Goal: Task Accomplishment & Management: Manage account settings

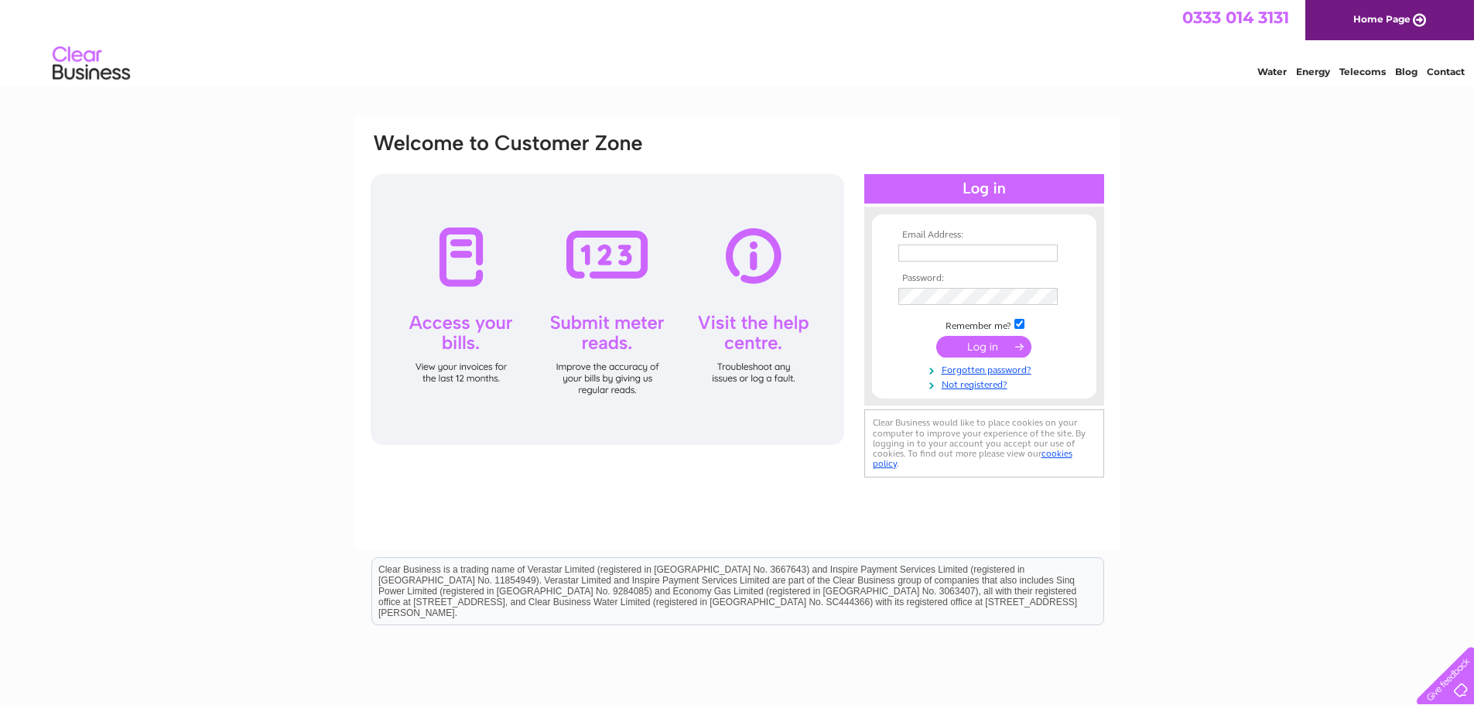
type input "[EMAIL_ADDRESS][DOMAIN_NAME]"
click at [984, 351] on input "submit" at bounding box center [983, 347] width 95 height 22
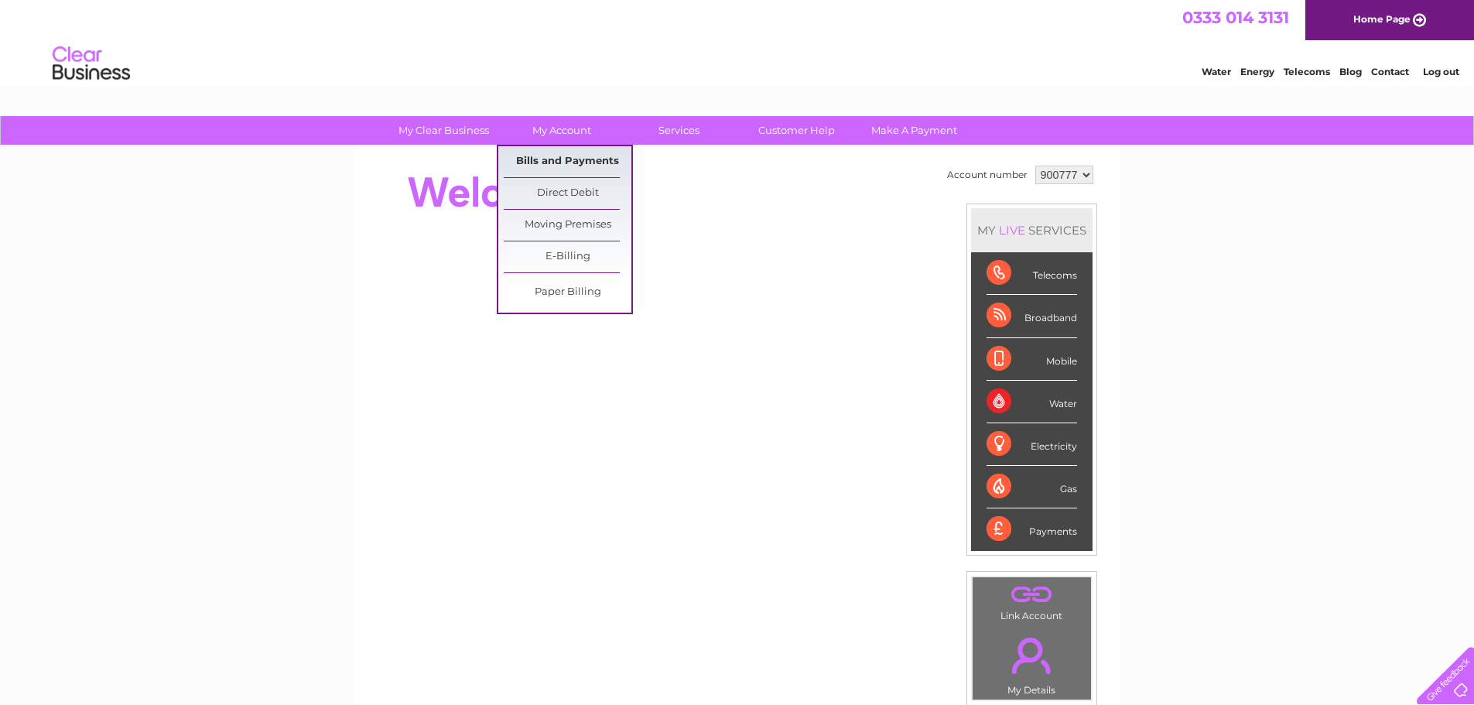
click at [569, 159] on link "Bills and Payments" at bounding box center [568, 161] width 128 height 31
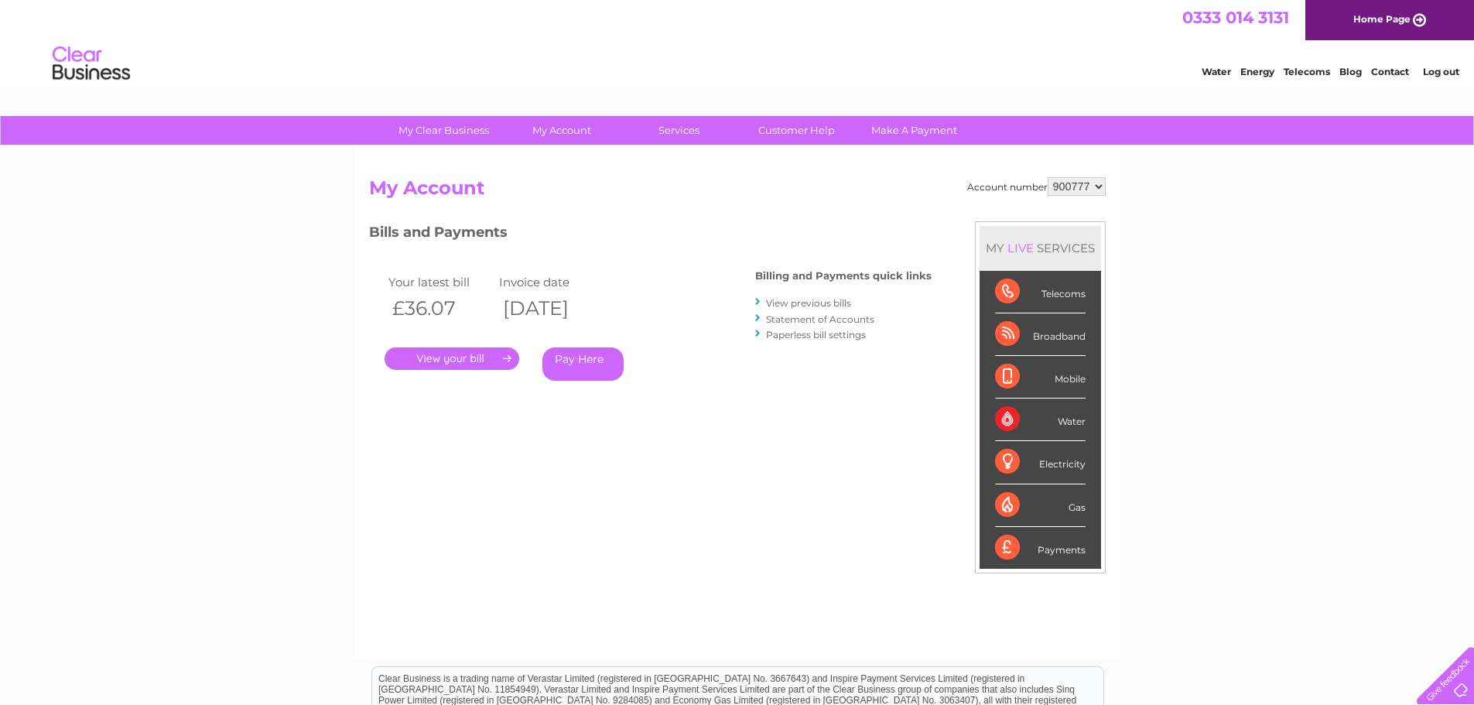
click at [1095, 186] on select "900777 900778 900779 900780 900781 900782 900783 900784" at bounding box center [1076, 186] width 58 height 19
select select "900784"
click at [1047, 177] on select "900777 900778 900779 900780 900781 900782 900783 900784" at bounding box center [1076, 186] width 58 height 19
click at [483, 360] on link "." at bounding box center [451, 358] width 135 height 22
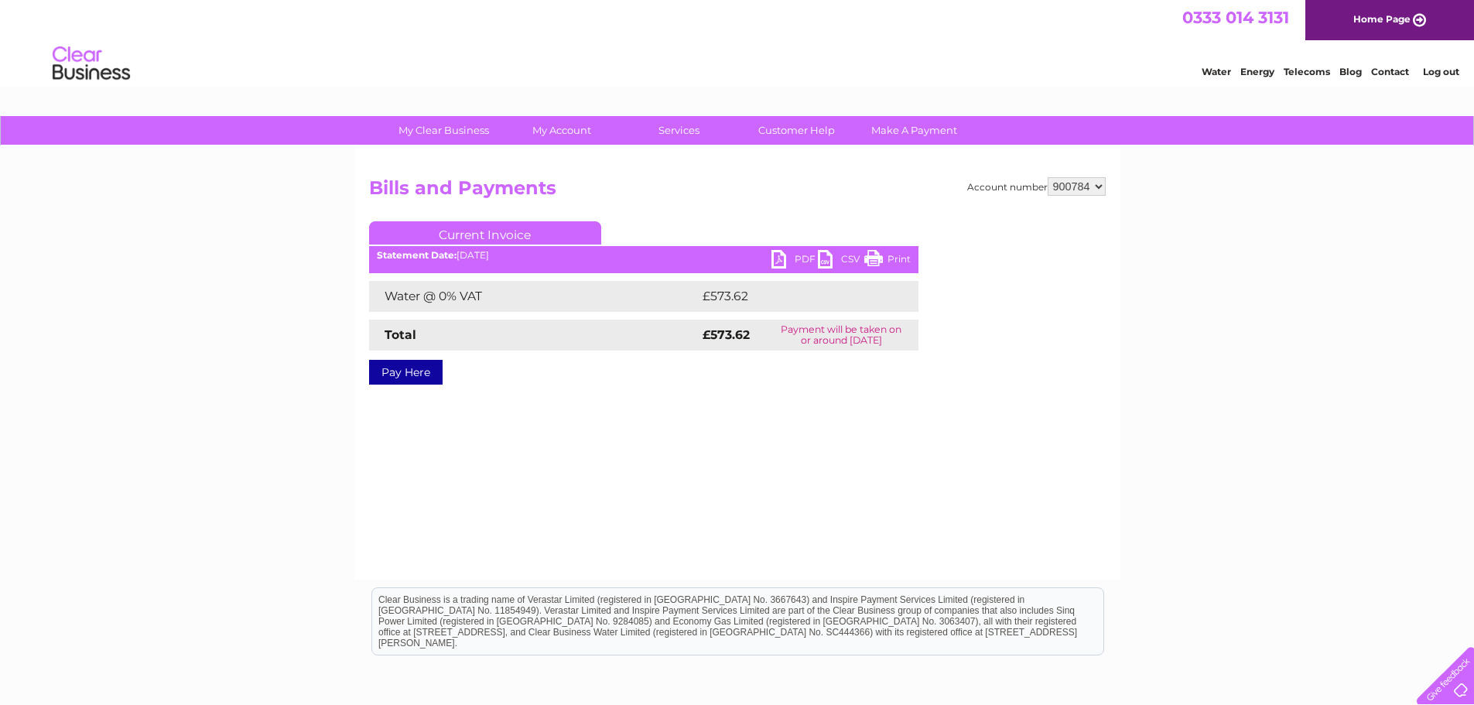
click at [777, 261] on link "PDF" at bounding box center [794, 261] width 46 height 22
